Goal: Answer question/provide support

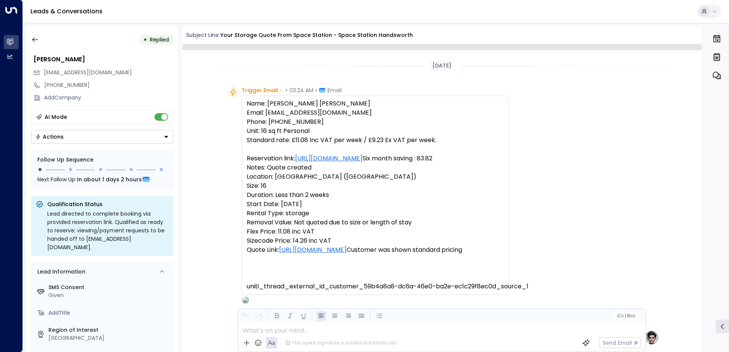
scroll to position [288, 0]
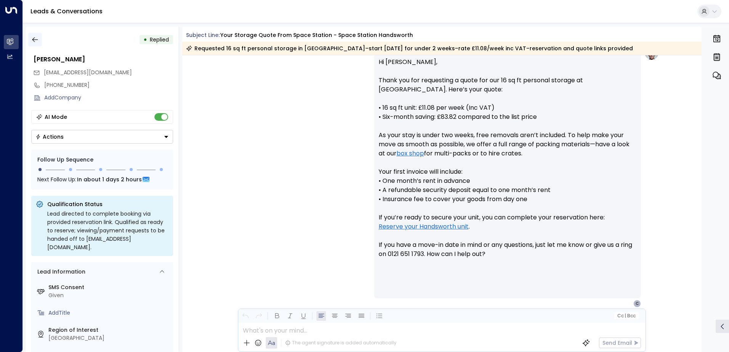
click at [36, 37] on icon "button" at bounding box center [35, 40] width 8 height 8
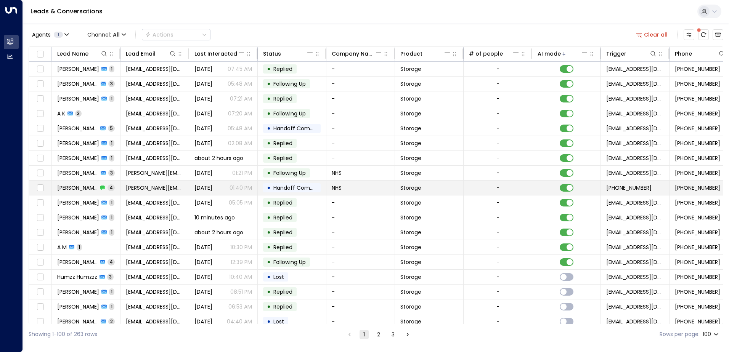
click at [109, 186] on td "[PERSON_NAME] 4" at bounding box center [86, 188] width 69 height 14
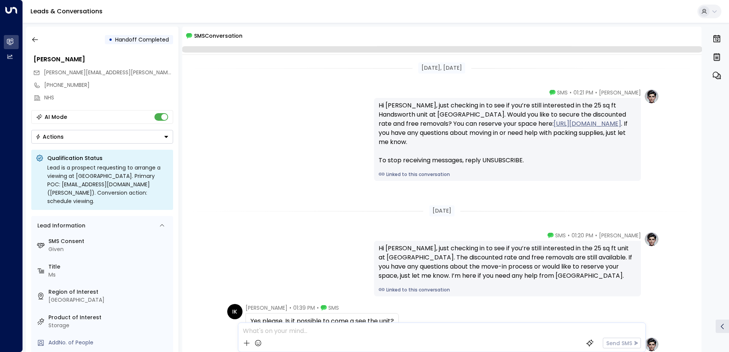
scroll to position [108, 0]
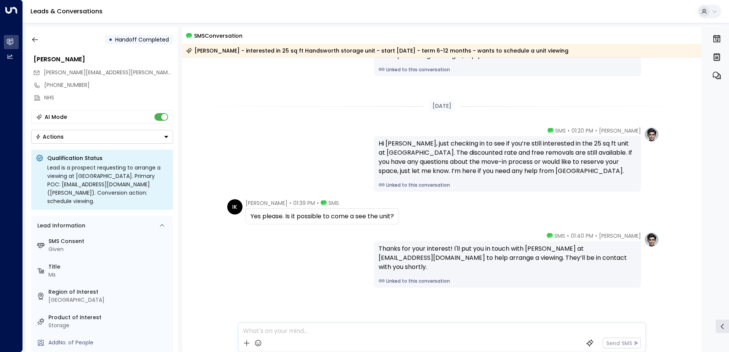
drag, startPoint x: 399, startPoint y: 216, endPoint x: 250, endPoint y: 216, distance: 148.7
click at [250, 216] on div "Yes please. Is it possible to come a see the unit?" at bounding box center [322, 217] width 153 height 16
drag, startPoint x: 250, startPoint y: 216, endPoint x: 261, endPoint y: 216, distance: 11.1
copy div "Yes please. Is it possible to come a see the unit?"
click at [419, 212] on div "IK [PERSON_NAME] • 01:39 PM • SMS Yes please. Is it possible to come a see the …" at bounding box center [443, 211] width 432 height 25
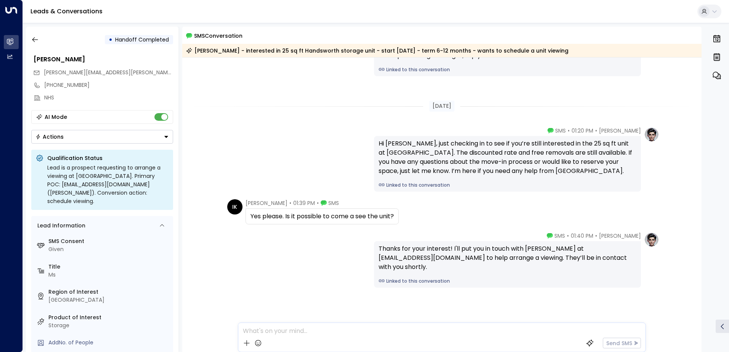
drag, startPoint x: 396, startPoint y: 219, endPoint x: 228, endPoint y: 203, distance: 168.1
click at [228, 203] on div "IK [PERSON_NAME] • 01:39 PM • SMS Yes please. Is it possible to come a see the …" at bounding box center [443, 211] width 432 height 25
drag, startPoint x: 228, startPoint y: 203, endPoint x: 271, endPoint y: 204, distance: 42.7
copy div "[PERSON_NAME] • 01:39 PM • SMS Yes please. Is it possible to come a see the uni…"
click at [35, 40] on icon "button" at bounding box center [35, 40] width 8 height 8
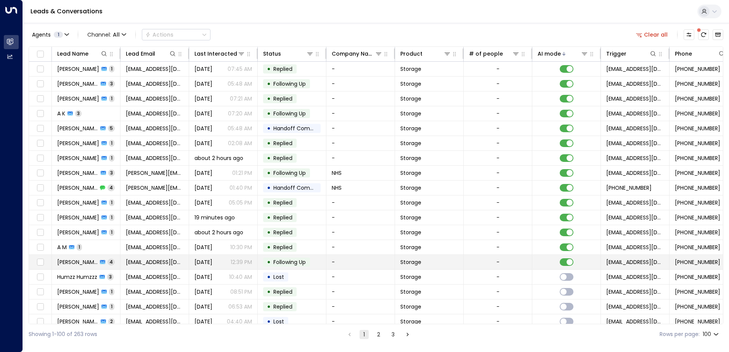
click at [114, 263] on td "[PERSON_NAME] 4" at bounding box center [86, 262] width 69 height 14
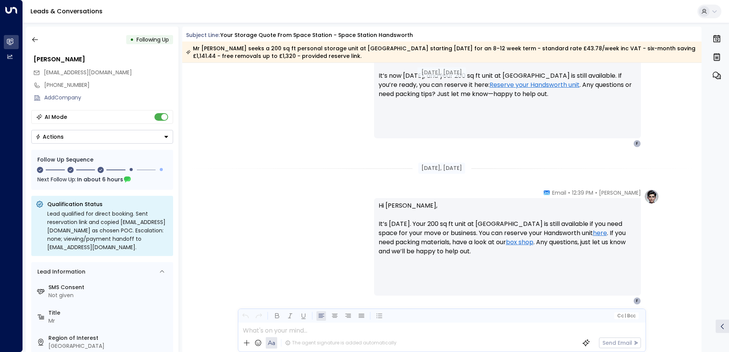
scroll to position [760, 0]
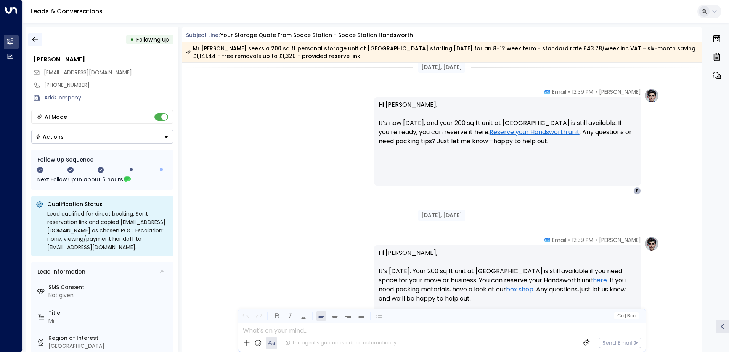
click at [35, 39] on icon "button" at bounding box center [35, 40] width 8 height 8
